Goal: Information Seeking & Learning: Check status

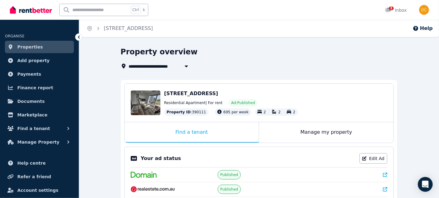
click at [30, 61] on span "Add property" at bounding box center [33, 60] width 32 height 7
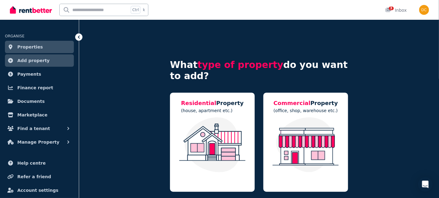
click at [22, 46] on span "Properties" at bounding box center [30, 46] width 26 height 7
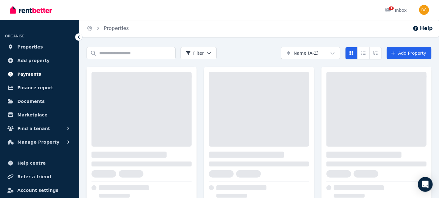
click at [24, 74] on span "Payments" at bounding box center [29, 73] width 24 height 7
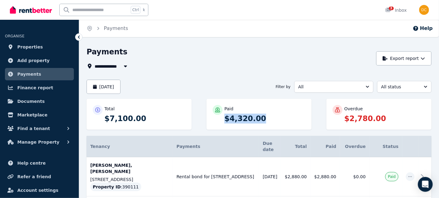
drag, startPoint x: 220, startPoint y: 122, endPoint x: 275, endPoint y: 124, distance: 55.6
click at [275, 124] on div "Paid $4,320.00" at bounding box center [258, 114] width 105 height 31
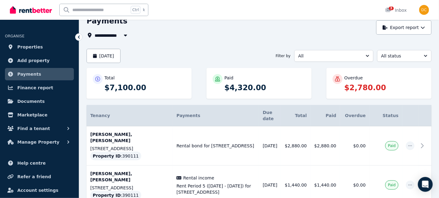
click at [352, 91] on p "$2,780.00" at bounding box center [384, 88] width 81 height 10
drag, startPoint x: 307, startPoint y: 135, endPoint x: 318, endPoint y: 133, distance: 11.5
click at [318, 133] on tr "[PERSON_NAME], [PERSON_NAME] [STREET_ADDRESS] Property ID : 390111 Rental bond …" at bounding box center [259, 145] width 345 height 39
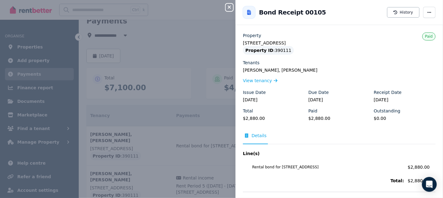
click at [148, 54] on div "Close panel Back to Bond Receipt 00105 History Property [STREET_ADDRESS] Proper…" at bounding box center [221, 99] width 443 height 198
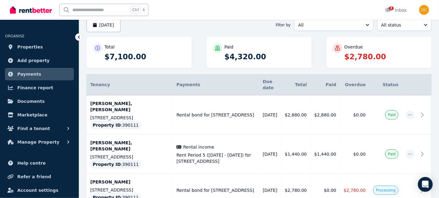
scroll to position [0, 0]
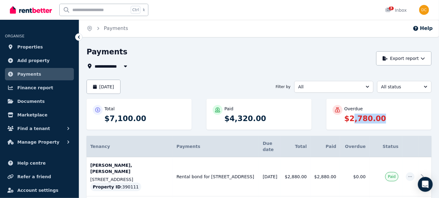
drag, startPoint x: 352, startPoint y: 119, endPoint x: 398, endPoint y: 123, distance: 45.6
click at [398, 123] on p "$2,780.00" at bounding box center [384, 119] width 81 height 10
click at [394, 123] on p "$2,780.00" at bounding box center [384, 119] width 81 height 10
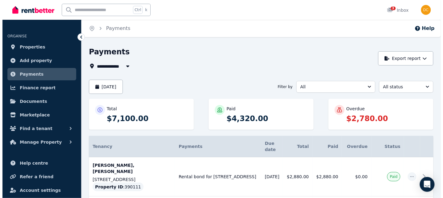
scroll to position [85, 0]
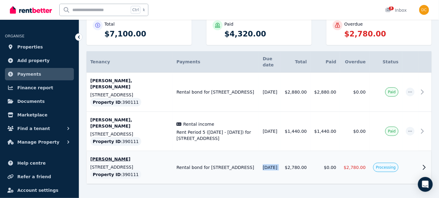
drag, startPoint x: 263, startPoint y: 146, endPoint x: 289, endPoint y: 148, distance: 26.0
click at [289, 151] on tr "[PERSON_NAME] [STREET_ADDRESS] Property ID : 390111 Rental bond for [STREET_ADD…" at bounding box center [259, 167] width 345 height 33
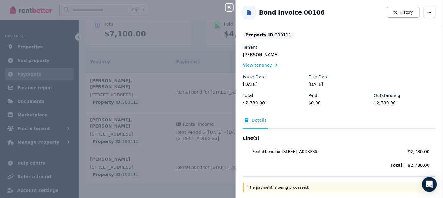
scroll to position [0, 0]
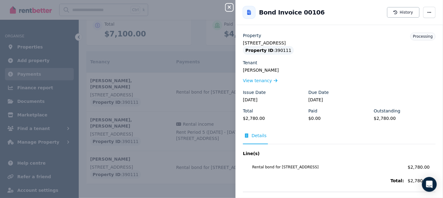
click at [163, 159] on div "Close panel Back to Bond Invoice 00106 History Property [STREET_ADDRESS] Proper…" at bounding box center [221, 99] width 443 height 198
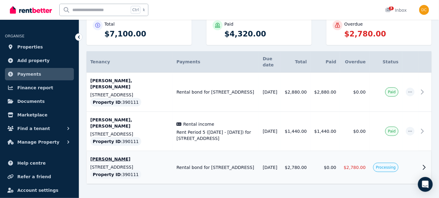
click at [386, 165] on span "Processing" at bounding box center [386, 167] width 20 height 5
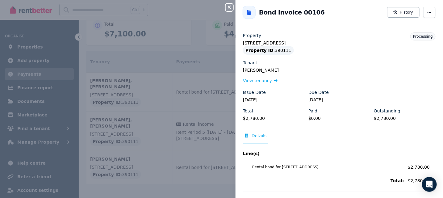
scroll to position [15, 0]
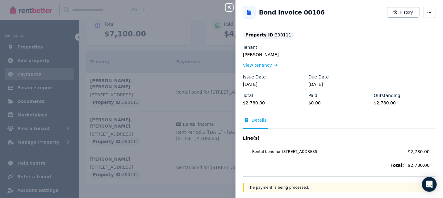
click at [259, 121] on span "Details" at bounding box center [259, 120] width 15 height 6
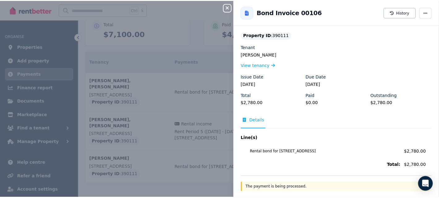
scroll to position [0, 0]
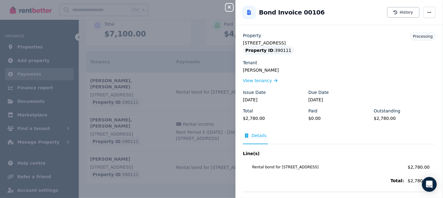
click at [193, 159] on div "Close panel Back to Bond Invoice 00106 History Property [STREET_ADDRESS] Proper…" at bounding box center [221, 99] width 443 height 198
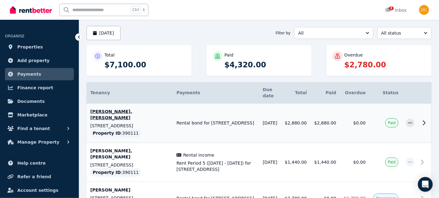
scroll to position [85, 0]
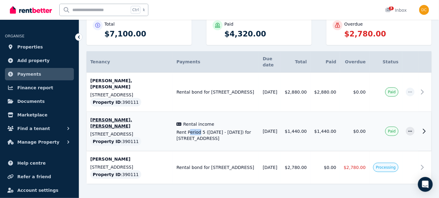
drag, startPoint x: 199, startPoint y: 117, endPoint x: 187, endPoint y: 116, distance: 12.1
click at [187, 129] on span "Rent Period 5 ([DATE] - [DATE]) for [STREET_ADDRESS]" at bounding box center [215, 135] width 79 height 12
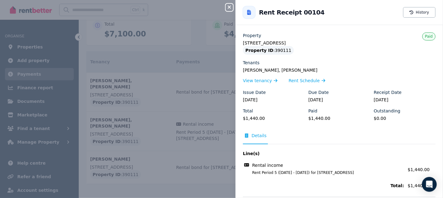
click at [166, 124] on div "Close panel Back to Rent Receipt 00104 History Property [STREET_ADDRESS] Proper…" at bounding box center [221, 99] width 443 height 198
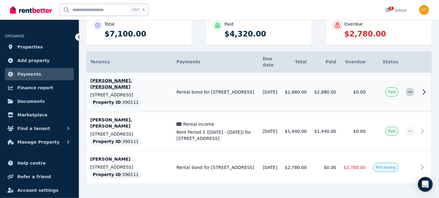
click at [411, 90] on icon "button" at bounding box center [410, 92] width 5 height 4
drag, startPoint x: 411, startPoint y: 82, endPoint x: 264, endPoint y: 90, distance: 147.3
click at [264, 90] on tr "[PERSON_NAME], [PERSON_NAME] [STREET_ADDRESS] Property ID : 390111 Rental bond …" at bounding box center [259, 92] width 345 height 39
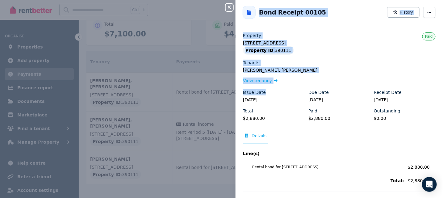
drag, startPoint x: 264, startPoint y: 90, endPoint x: 213, endPoint y: 93, distance: 50.4
click at [203, 103] on div "Close panel Back to Bond Receipt 00105 History Property [STREET_ADDRESS] Proper…" at bounding box center [221, 99] width 443 height 198
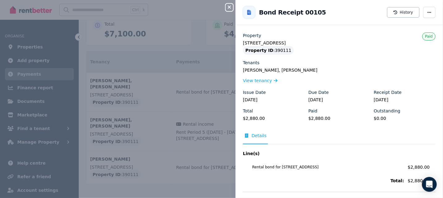
click at [218, 88] on div "Close panel Back to Bond Receipt 00105 History Property [STREET_ADDRESS] Proper…" at bounding box center [221, 99] width 443 height 198
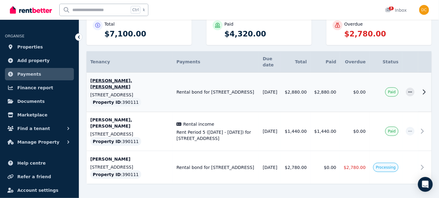
drag, startPoint x: 252, startPoint y: 83, endPoint x: 281, endPoint y: 85, distance: 28.9
click at [281, 85] on tr "[PERSON_NAME], [PERSON_NAME] [STREET_ADDRESS] Property ID : 390111 Rental bond …" at bounding box center [259, 92] width 345 height 39
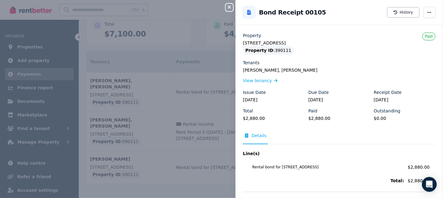
click at [206, 161] on div "Close panel Back to Bond Receipt 00105 History Property [STREET_ADDRESS] Proper…" at bounding box center [221, 99] width 443 height 198
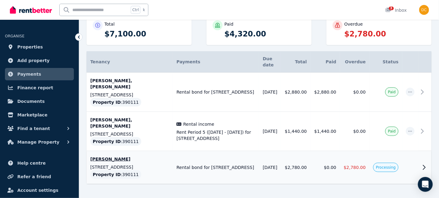
click at [385, 165] on span "Processing" at bounding box center [386, 167] width 20 height 5
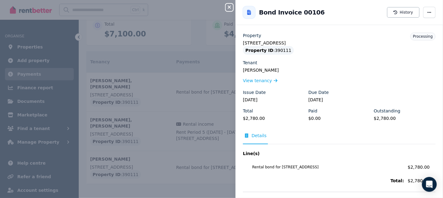
click at [188, 163] on div "Close panel Back to Bond Invoice 00106 History Property [STREET_ADDRESS] Proper…" at bounding box center [221, 99] width 443 height 198
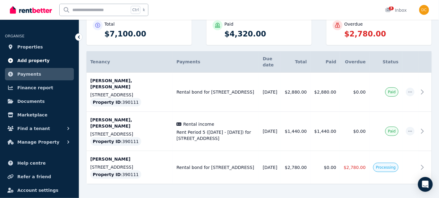
click at [17, 58] on span "Add property" at bounding box center [33, 60] width 32 height 7
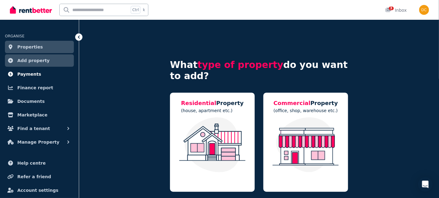
click at [20, 73] on span "Payments" at bounding box center [29, 73] width 24 height 7
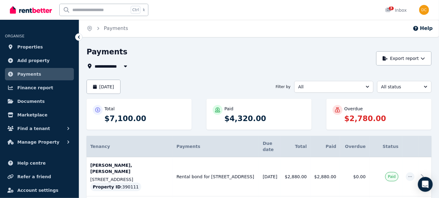
click at [185, 62] on div "**********" at bounding box center [230, 58] width 286 height 23
click at [204, 60] on div "**********" at bounding box center [230, 58] width 286 height 23
